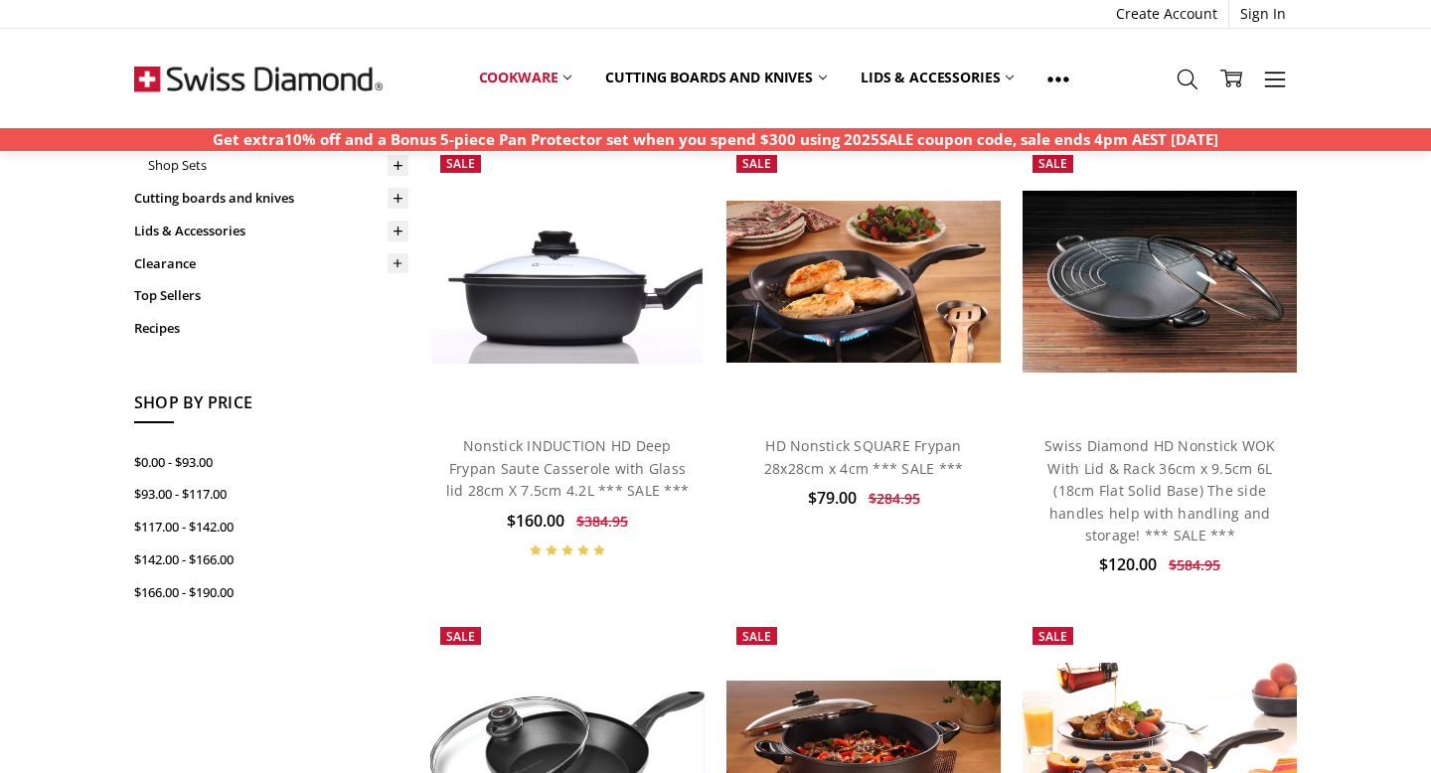
scroll to position [570, 0]
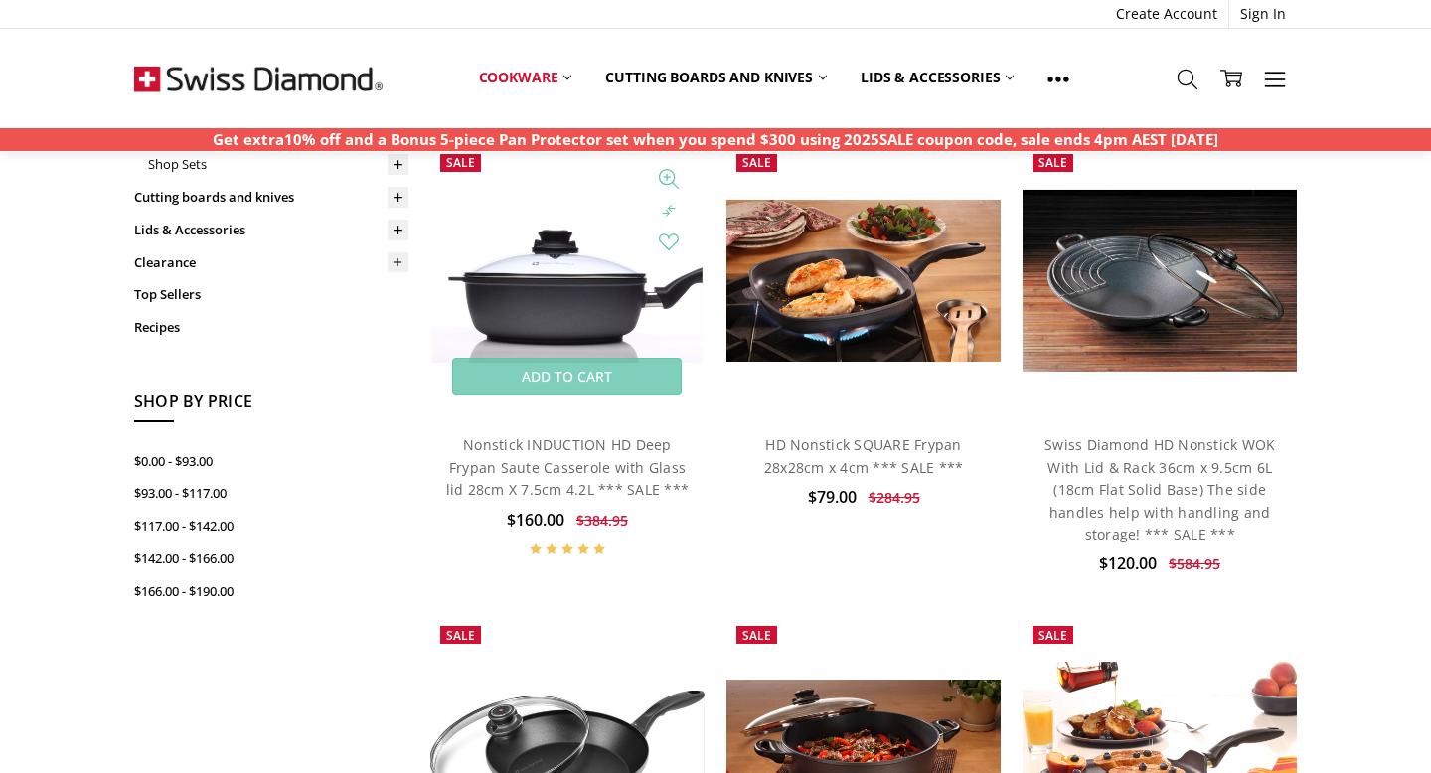
click at [517, 266] on img at bounding box center [567, 281] width 274 height 164
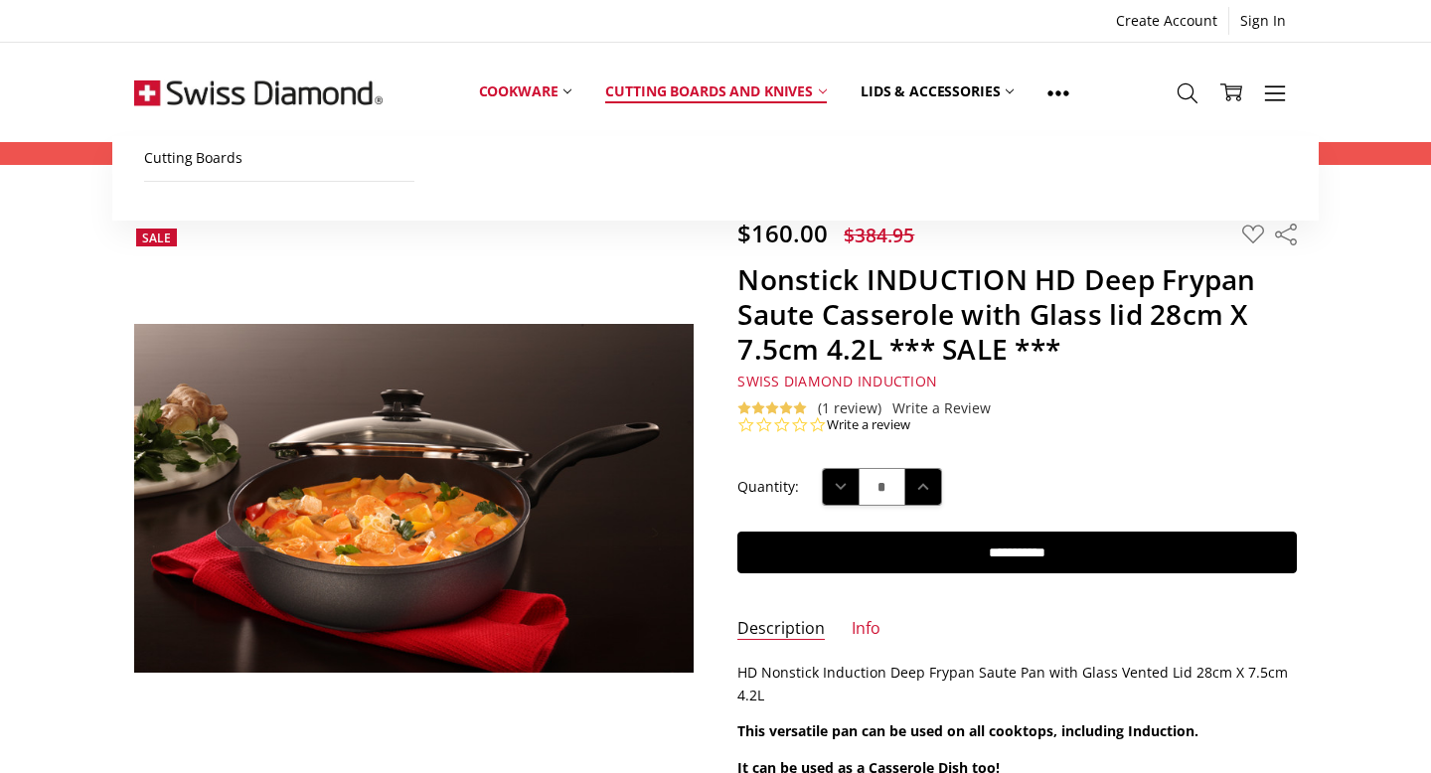
click at [715, 88] on link "Cutting boards and knives" at bounding box center [715, 92] width 255 height 88
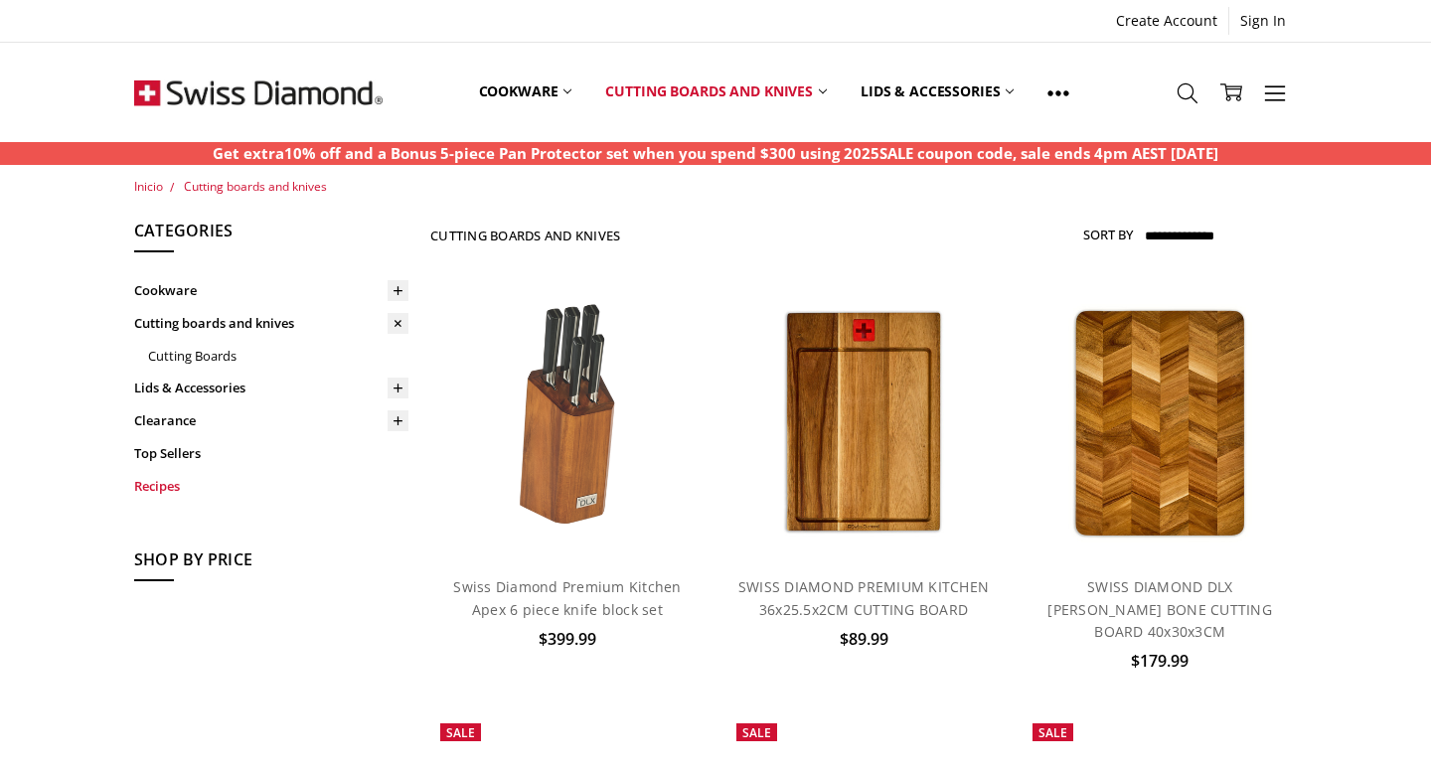
click at [174, 488] on link "Recipes" at bounding box center [271, 486] width 274 height 33
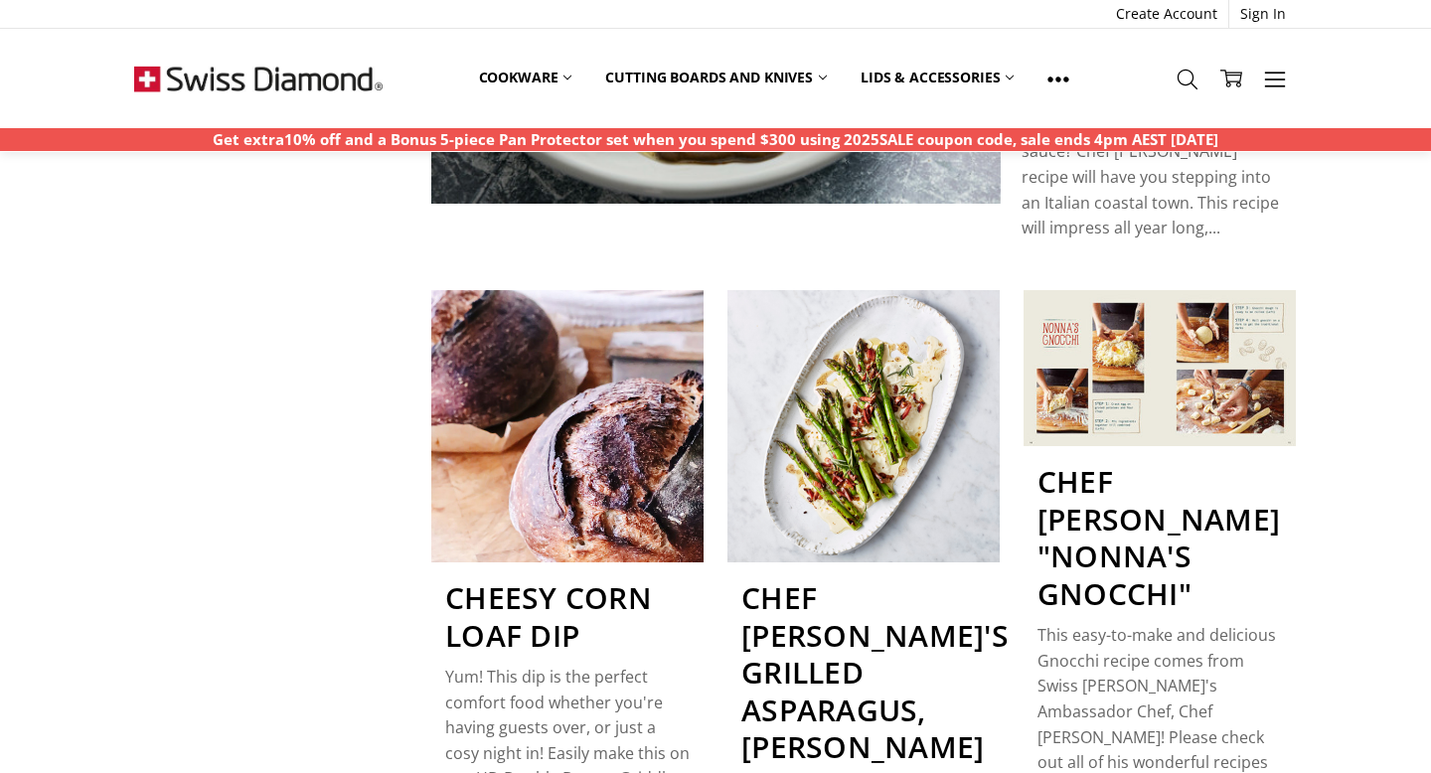
scroll to position [398, 0]
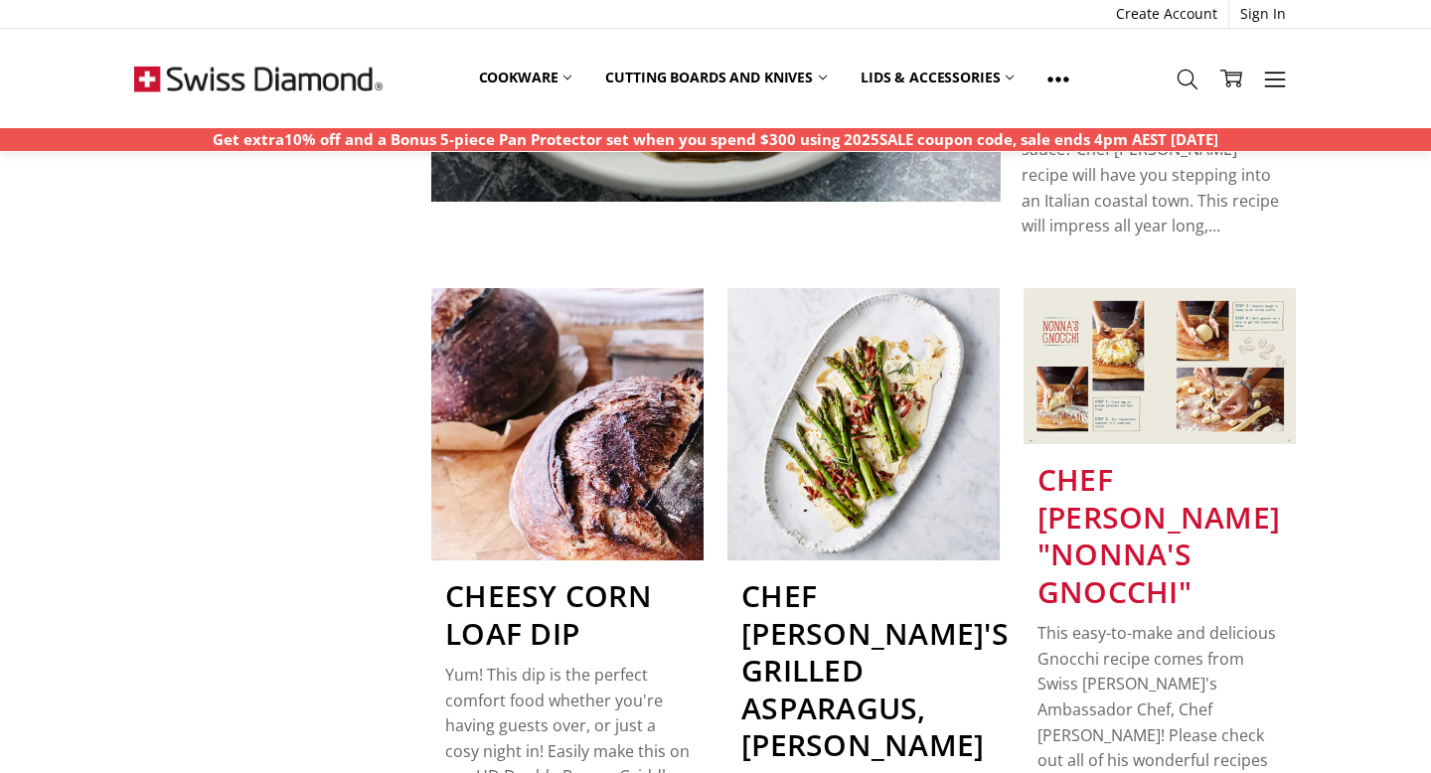
click at [1120, 486] on link "Chef Luca Ciano's "Nonna's Gnocchi"" at bounding box center [1159, 535] width 243 height 153
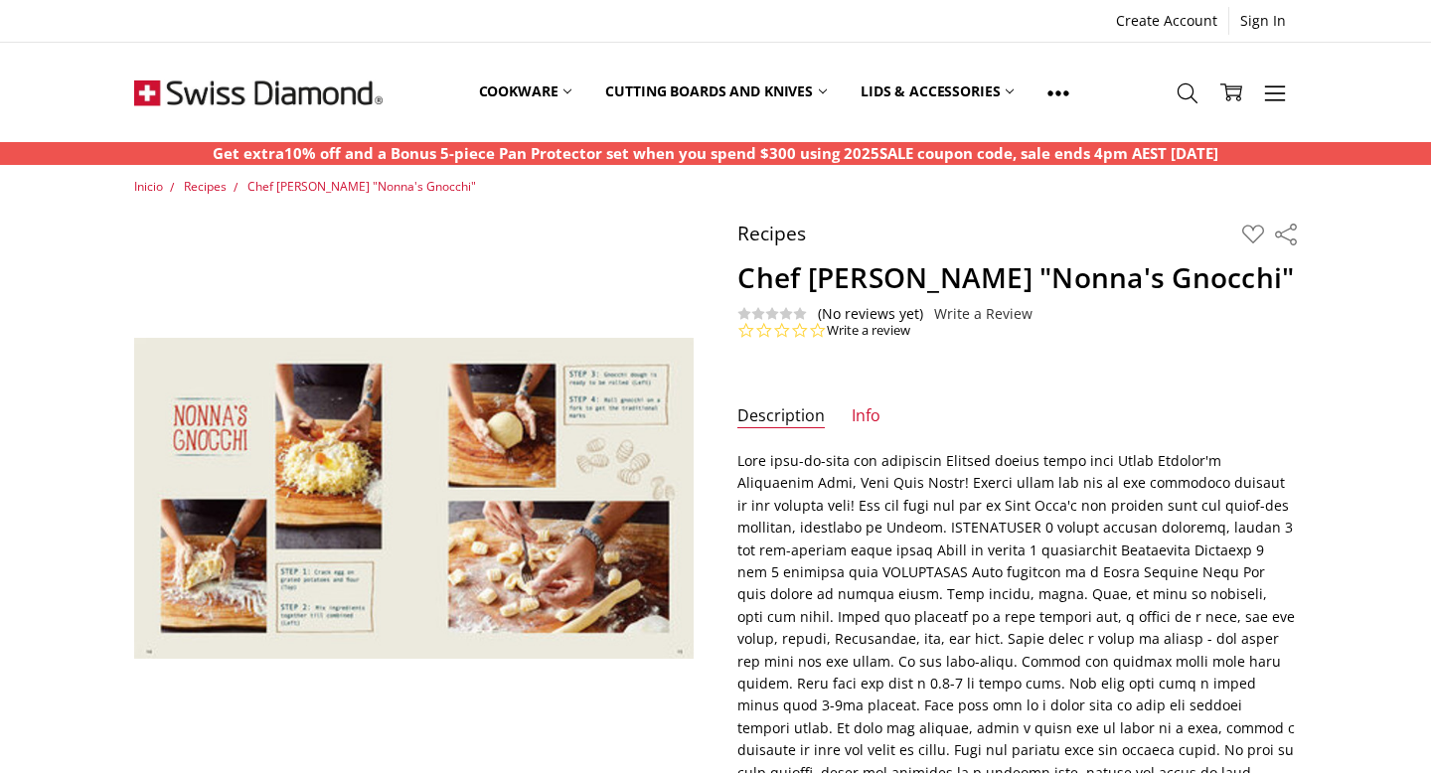
click at [303, 457] on img at bounding box center [554, 510] width 1272 height 729
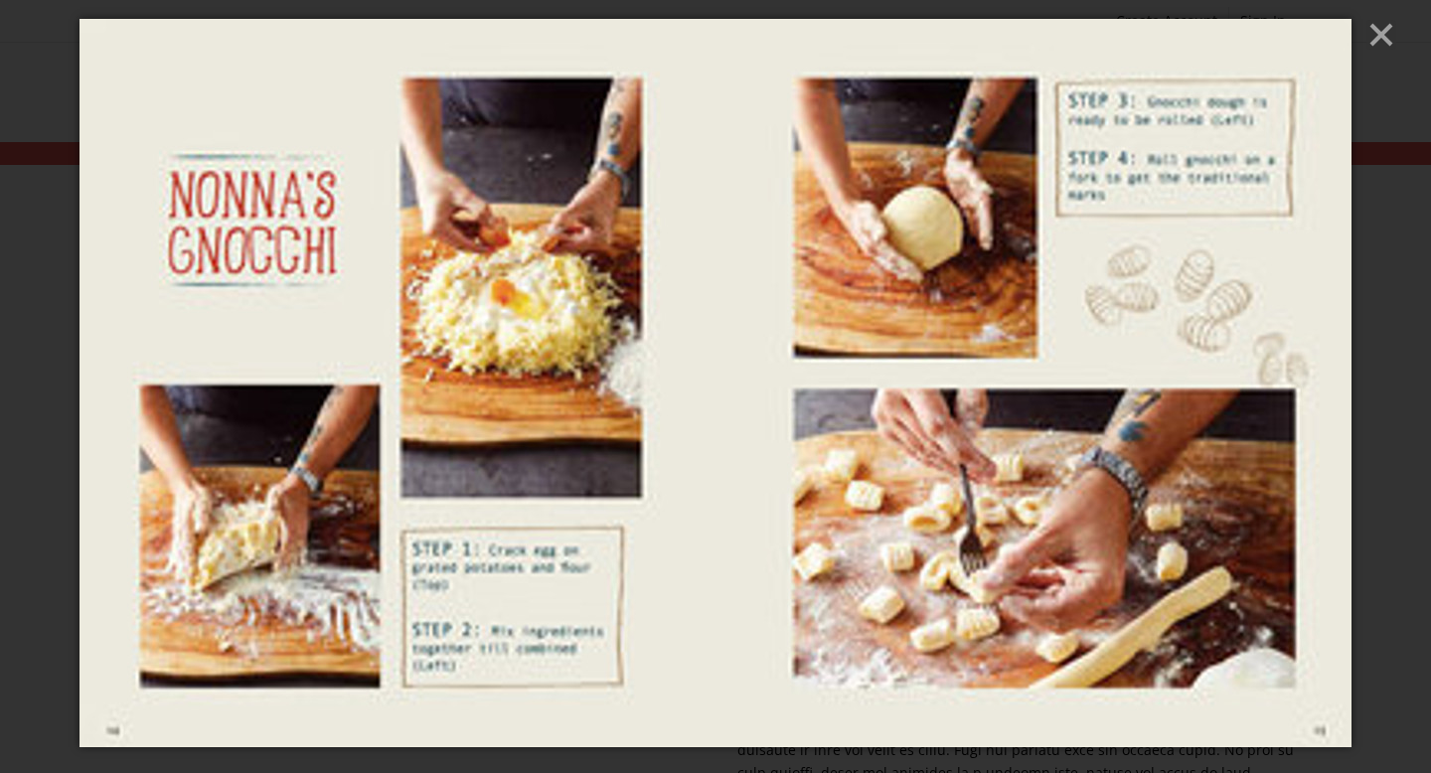
click at [1394, 32] on icon "Close" at bounding box center [1382, 35] width 30 height 30
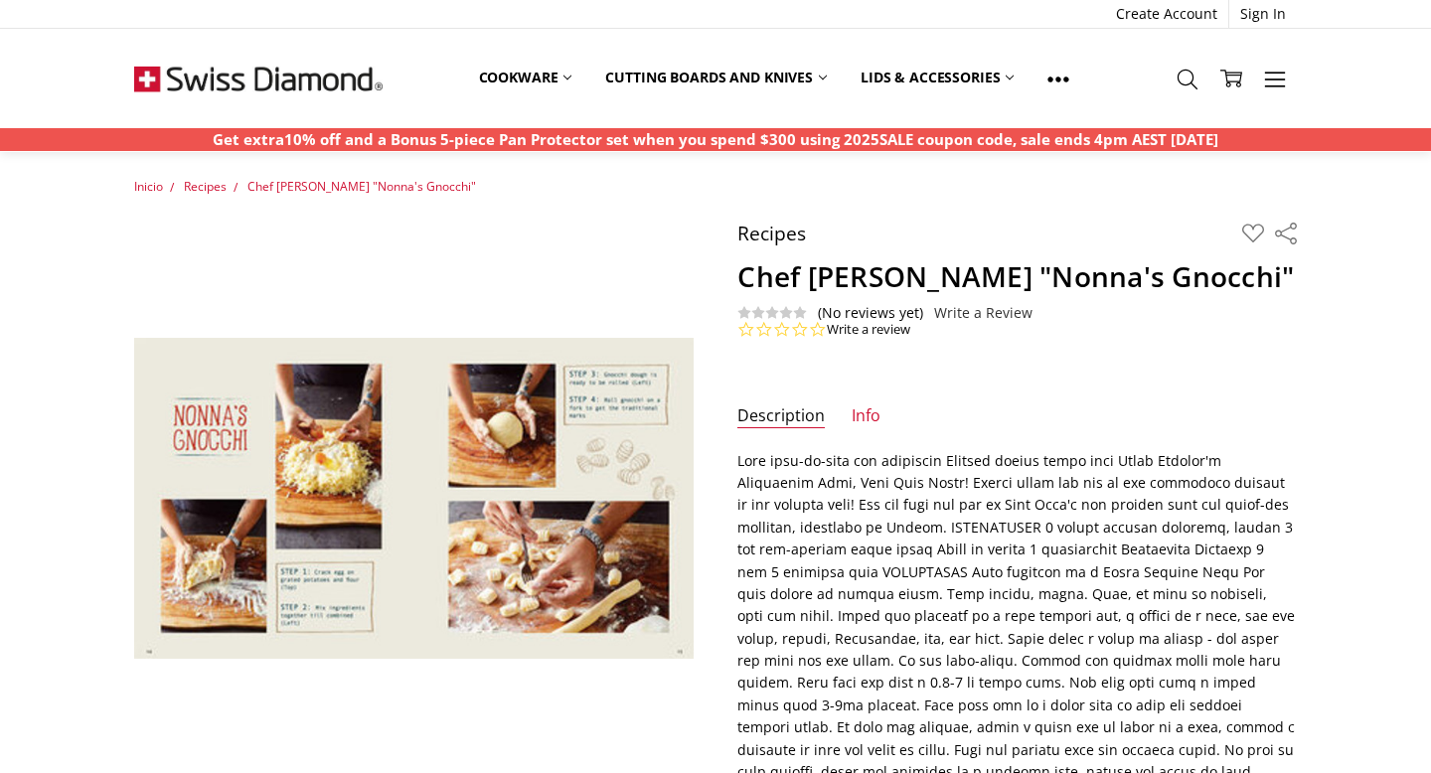
scroll to position [4, 0]
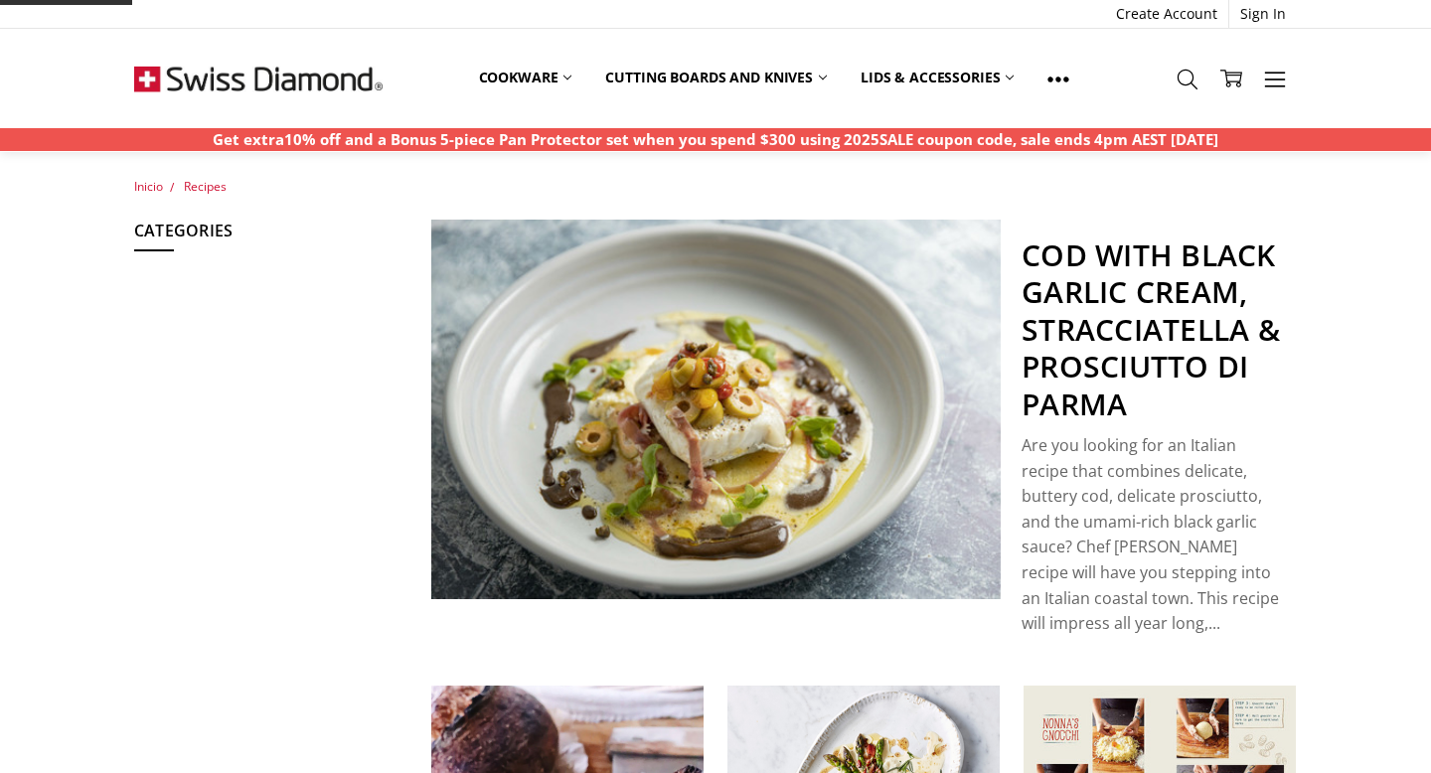
scroll to position [398, 0]
